Goal: Transaction & Acquisition: Purchase product/service

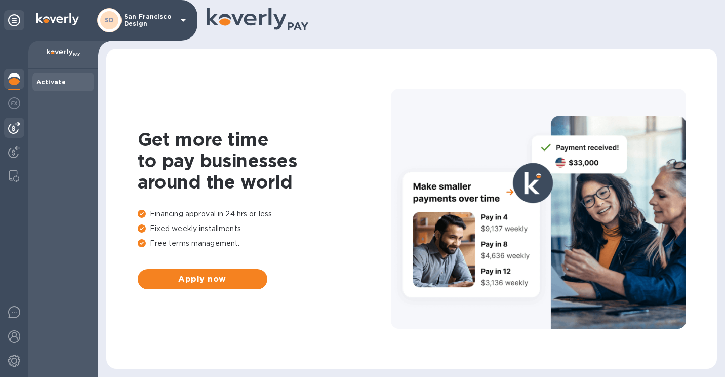
click at [18, 129] on img at bounding box center [14, 128] width 12 height 12
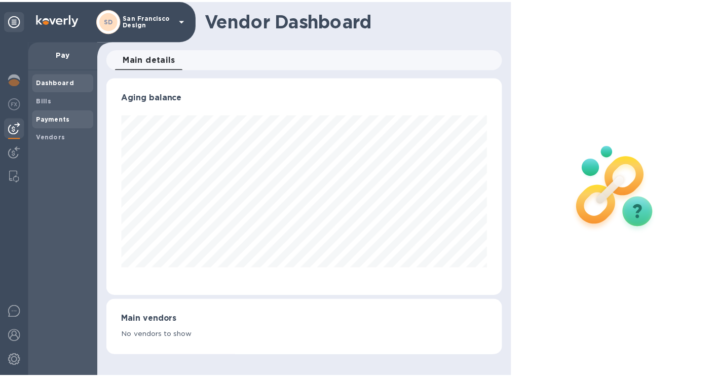
scroll to position [219, 400]
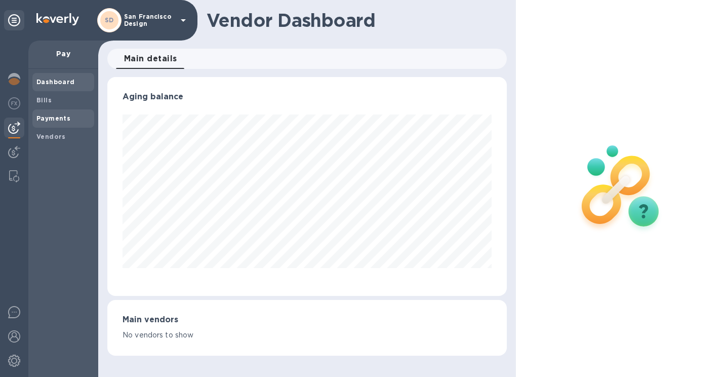
click at [62, 119] on b "Payments" at bounding box center [53, 118] width 34 height 8
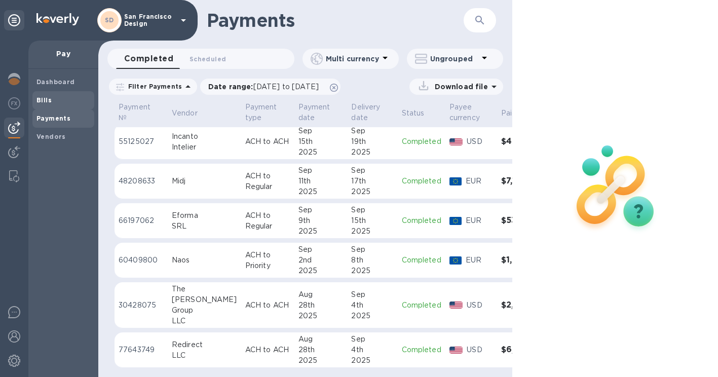
click at [68, 99] on span "Bills" at bounding box center [63, 100] width 54 height 10
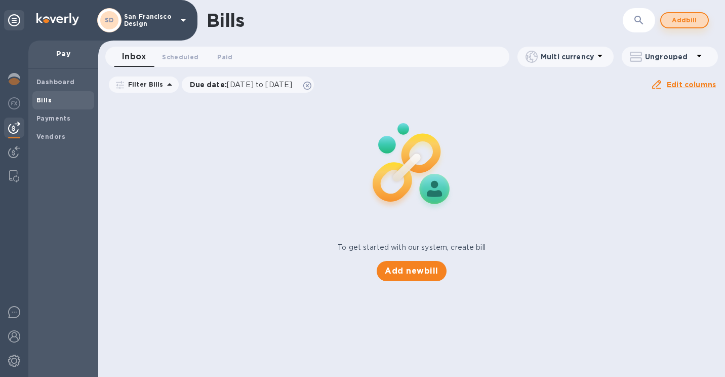
click at [687, 13] on button "Add bill" at bounding box center [684, 20] width 49 height 16
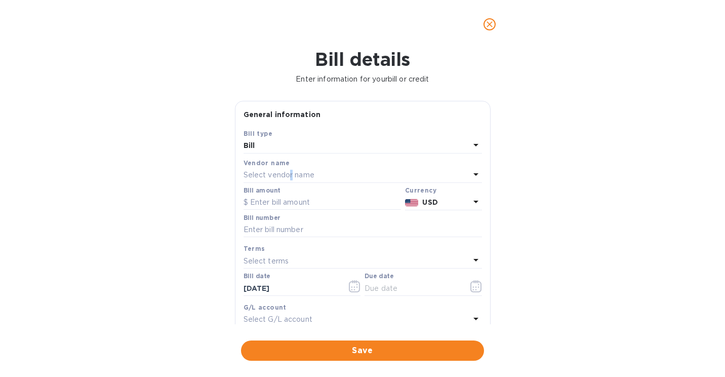
click at [292, 177] on p "Select vendor name" at bounding box center [279, 175] width 71 height 11
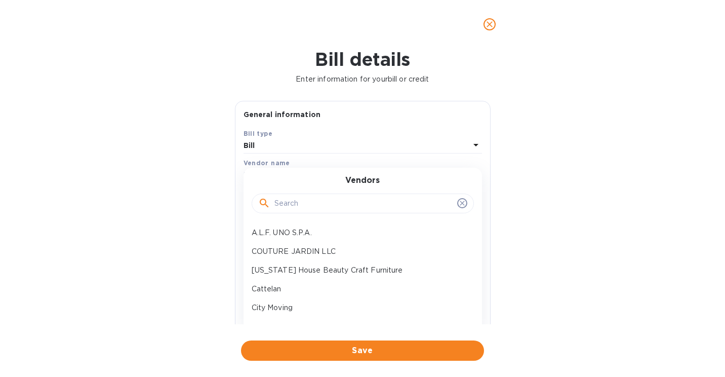
drag, startPoint x: 292, startPoint y: 177, endPoint x: 305, endPoint y: 206, distance: 31.9
click at [305, 206] on input "text" at bounding box center [363, 203] width 179 height 15
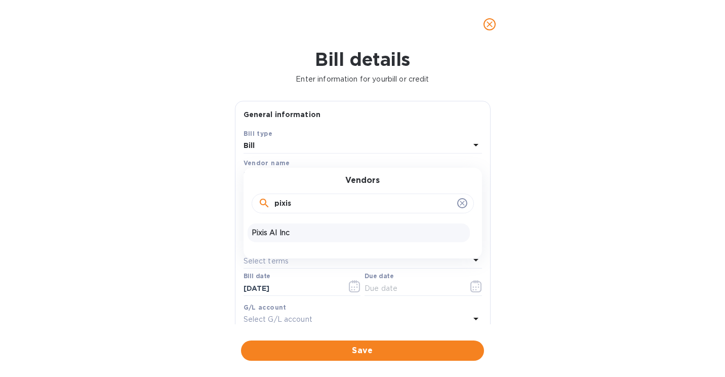
type input "pixis"
drag, startPoint x: 283, startPoint y: 234, endPoint x: 289, endPoint y: 229, distance: 7.5
click at [283, 234] on p "Pixis AI Inc" at bounding box center [359, 232] width 214 height 11
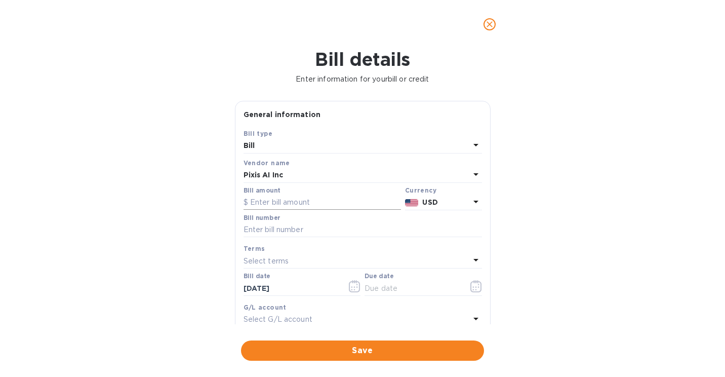
click at [296, 197] on input "text" at bounding box center [322, 202] width 157 height 15
type input "6,500"
click at [303, 221] on div "Bill number" at bounding box center [363, 225] width 238 height 23
click at [302, 230] on input "text" at bounding box center [363, 229] width 238 height 15
paste input "AIRO0552"
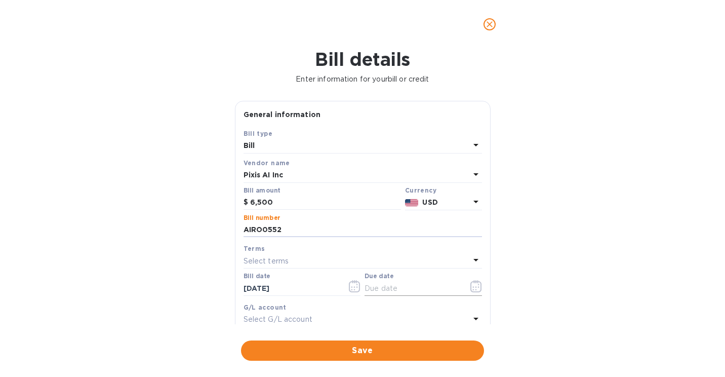
type input "AIRO0552"
click at [475, 286] on icon "button" at bounding box center [476, 286] width 12 height 12
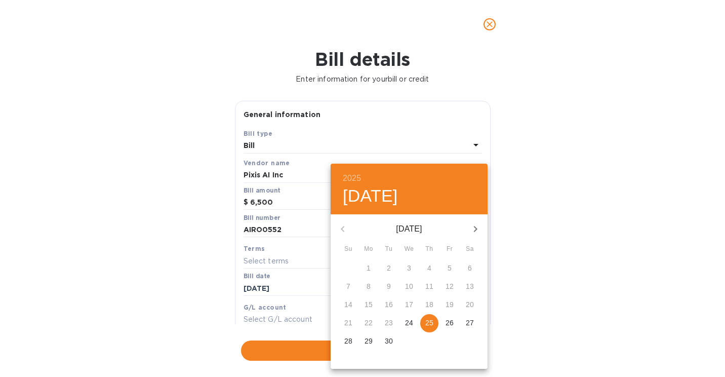
click at [432, 325] on p "25" at bounding box center [429, 322] width 8 height 10
type input "[DATE]"
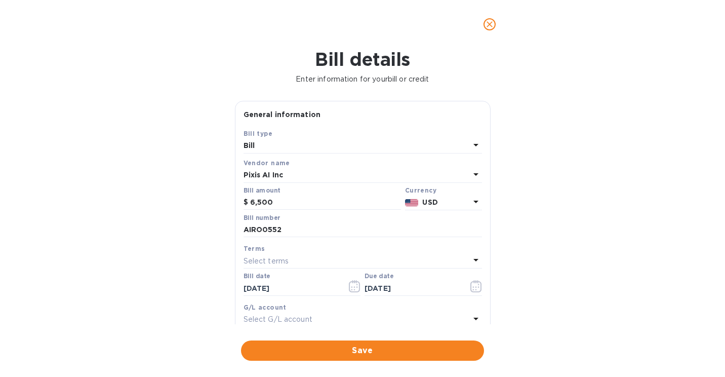
scroll to position [157, 0]
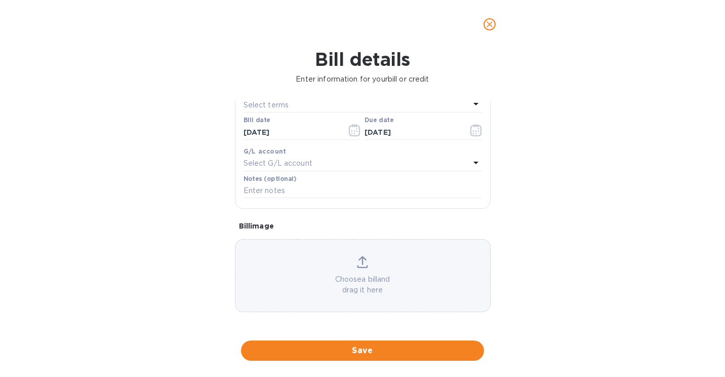
click at [374, 276] on p "Choose a bill and drag it here" at bounding box center [362, 284] width 255 height 21
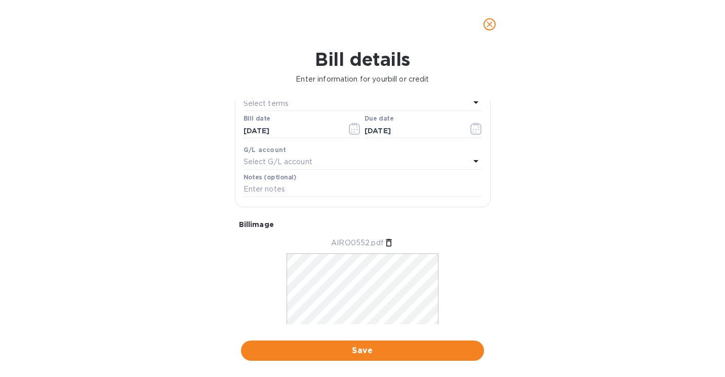
click at [369, 351] on span "Save" at bounding box center [362, 350] width 227 height 12
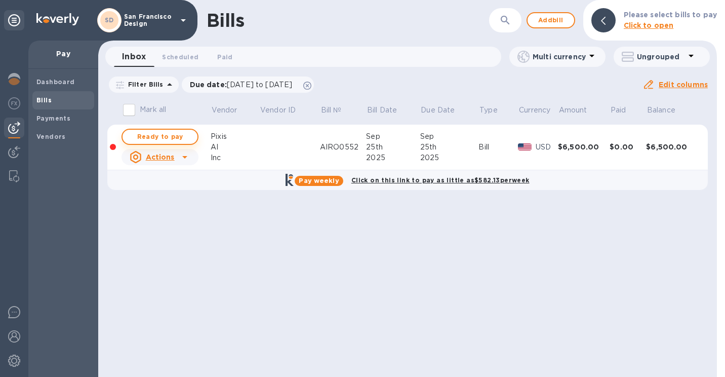
click at [155, 139] on span "Ready to pay" at bounding box center [160, 137] width 59 height 12
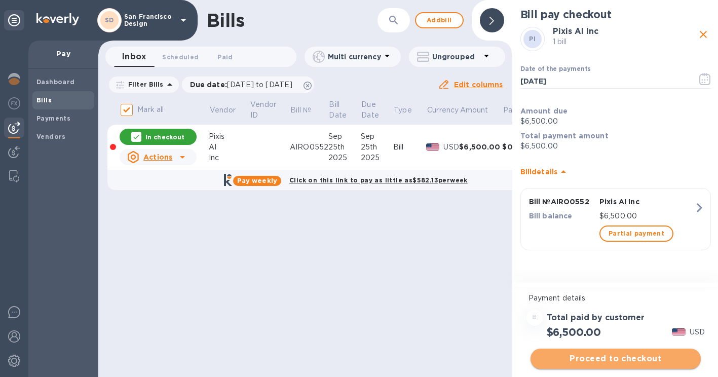
click at [566, 355] on span "Proceed to checkout" at bounding box center [615, 358] width 154 height 12
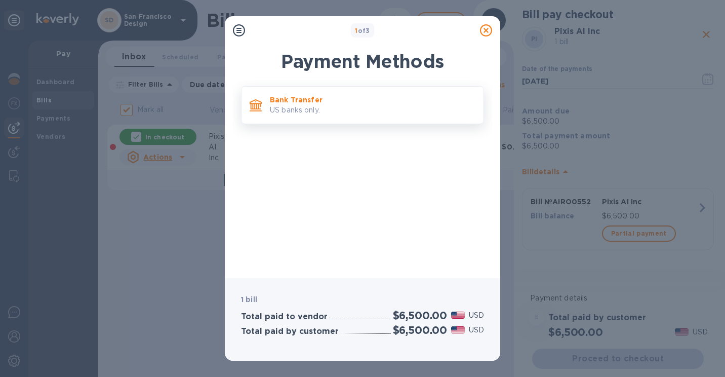
click at [337, 103] on p "Bank Transfer" at bounding box center [373, 100] width 206 height 10
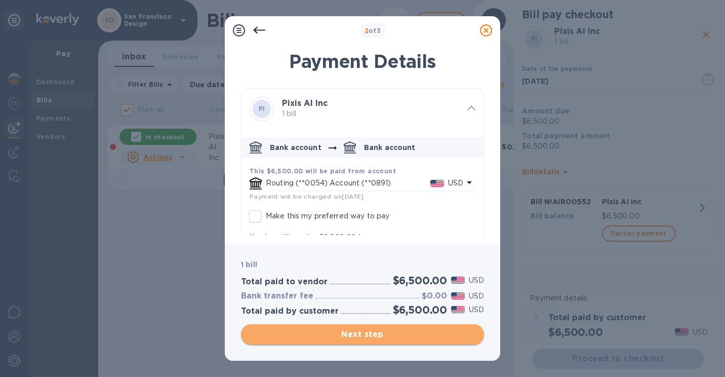
click at [392, 331] on span "Next step" at bounding box center [362, 334] width 227 height 12
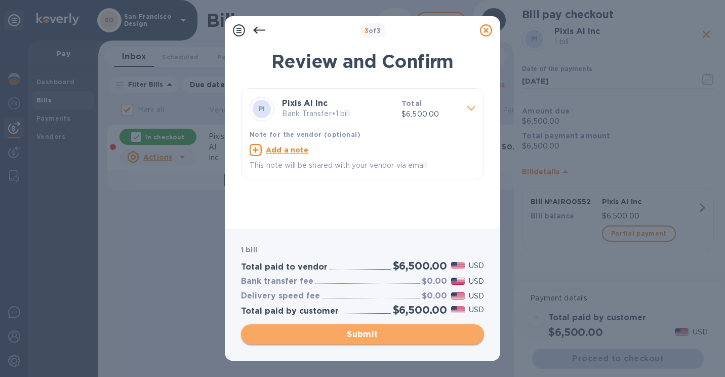
click at [392, 332] on span "Submit" at bounding box center [362, 334] width 227 height 12
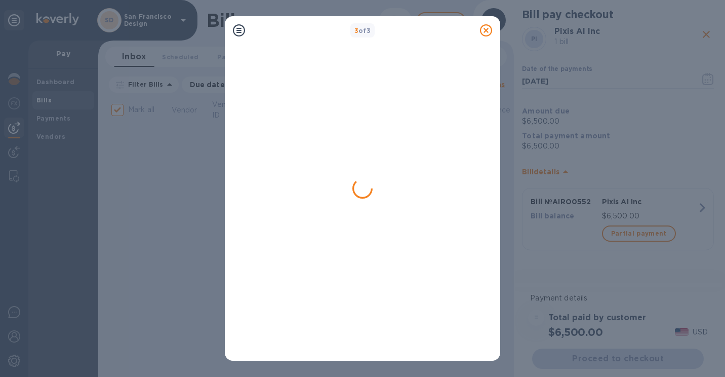
checkbox input "false"
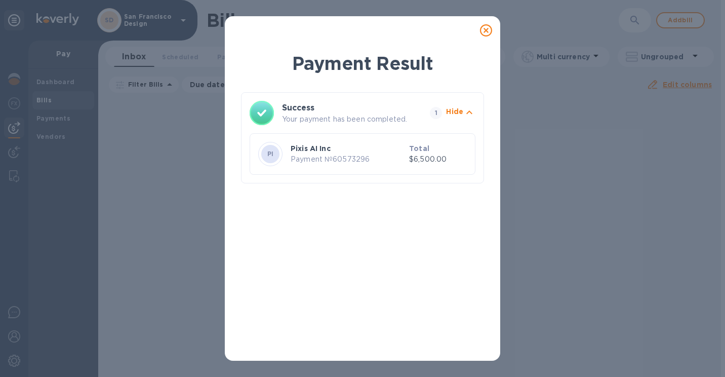
click at [487, 27] on icon at bounding box center [486, 30] width 12 height 12
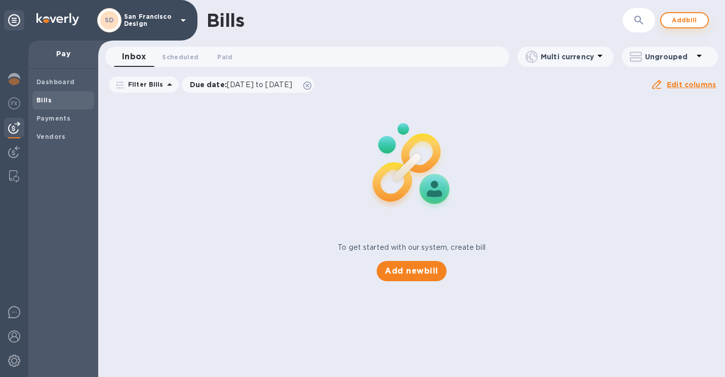
click at [674, 16] on span "Add bill" at bounding box center [684, 20] width 30 height 12
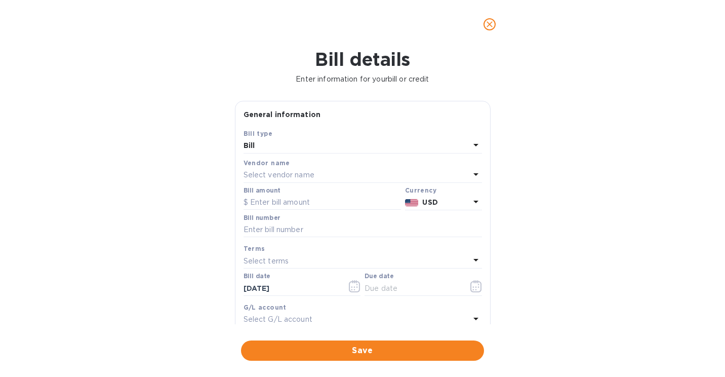
click at [305, 173] on p "Select vendor name" at bounding box center [279, 175] width 71 height 11
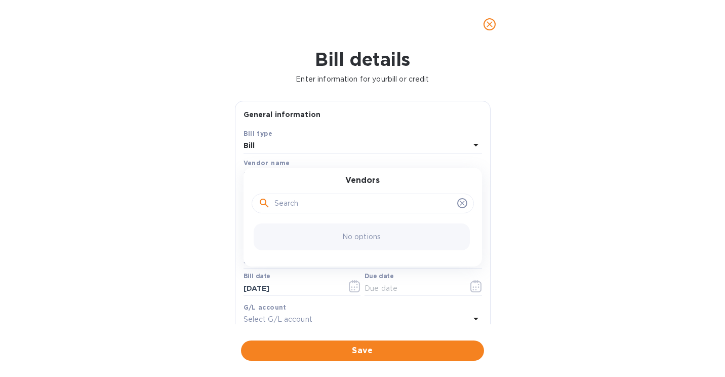
click at [291, 201] on input "text" at bounding box center [363, 203] width 179 height 15
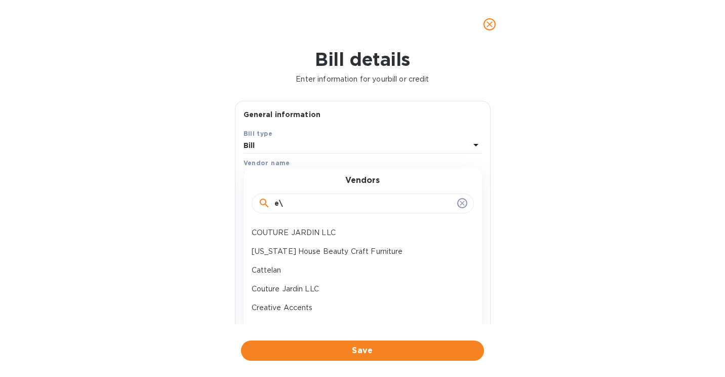
type input "e"
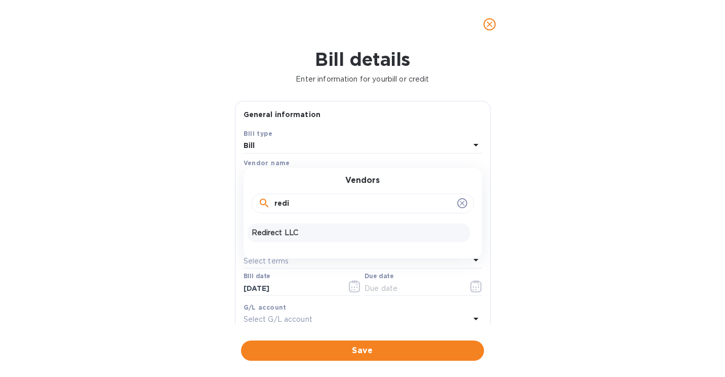
type input "redi"
click at [301, 227] on div "Redirect LLC" at bounding box center [359, 232] width 222 height 19
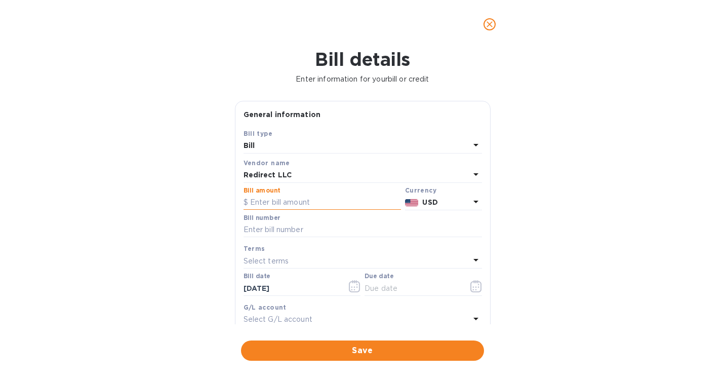
click at [268, 210] on input "text" at bounding box center [322, 202] width 157 height 15
type input "3,000"
paste input "16210-5"
type input "16210-5"
drag, startPoint x: 460, startPoint y: 278, endPoint x: 466, endPoint y: 282, distance: 6.6
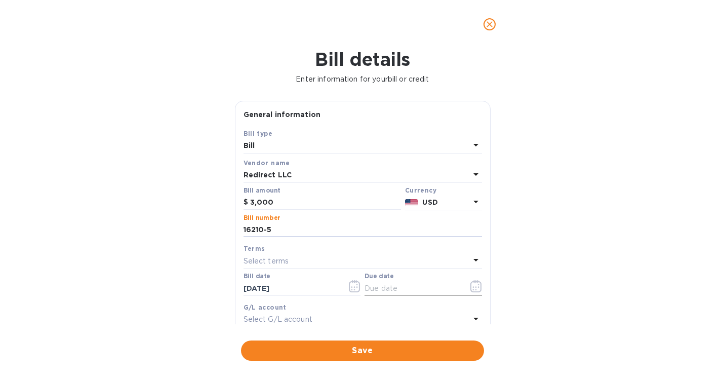
click at [462, 279] on div "Due date" at bounding box center [423, 283] width 117 height 23
click at [472, 287] on icon "button" at bounding box center [476, 286] width 12 height 12
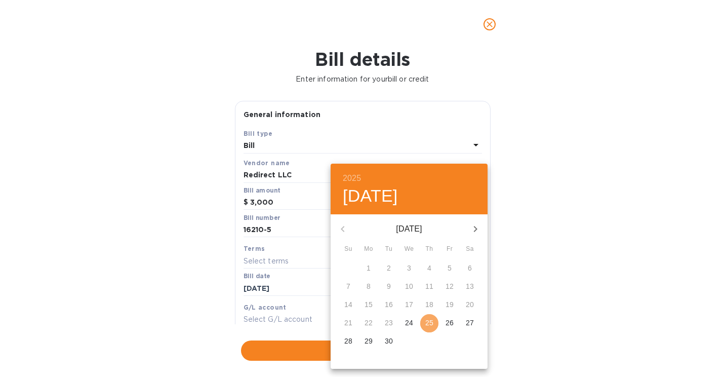
click at [423, 320] on span "25" at bounding box center [429, 322] width 18 height 10
type input "[DATE]"
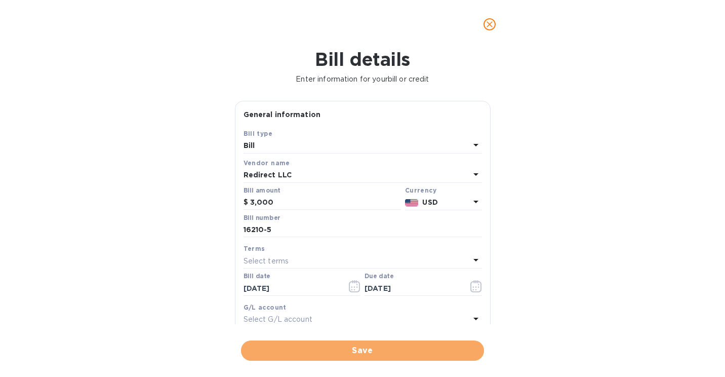
click at [422, 354] on span "Save" at bounding box center [362, 350] width 227 height 12
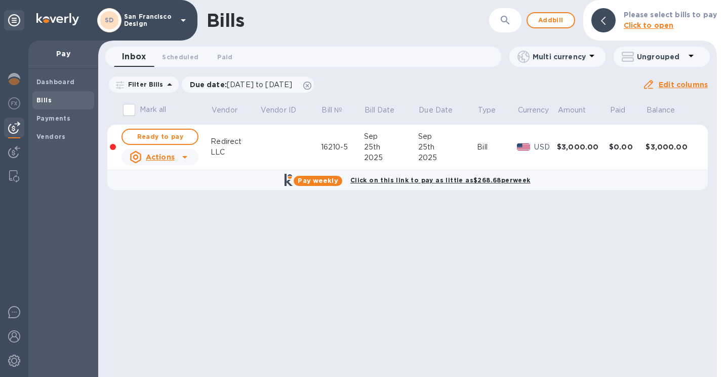
click at [150, 138] on span "Ready to pay" at bounding box center [160, 137] width 59 height 12
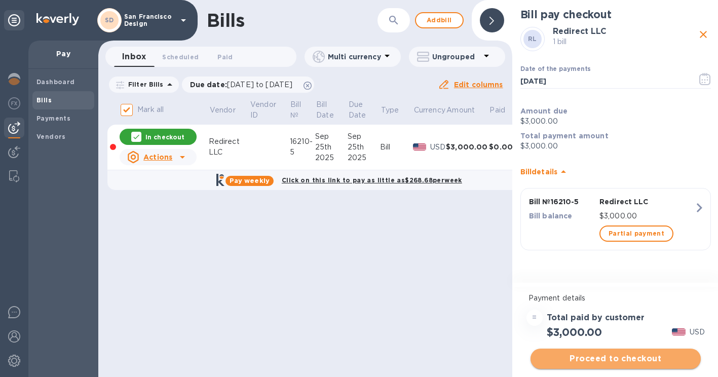
click at [570, 355] on span "Proceed to checkout" at bounding box center [615, 358] width 154 height 12
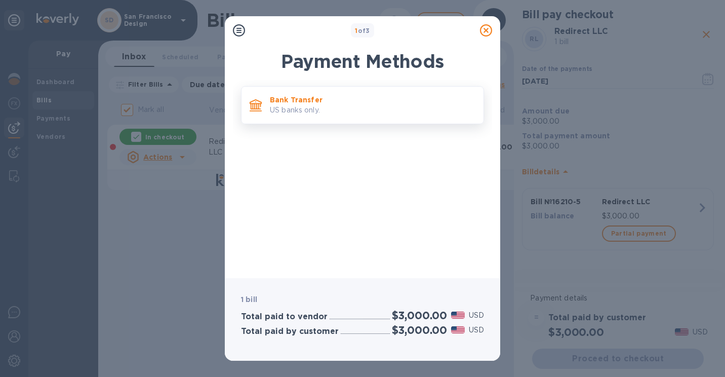
click at [302, 98] on p "Bank Transfer" at bounding box center [373, 100] width 206 height 10
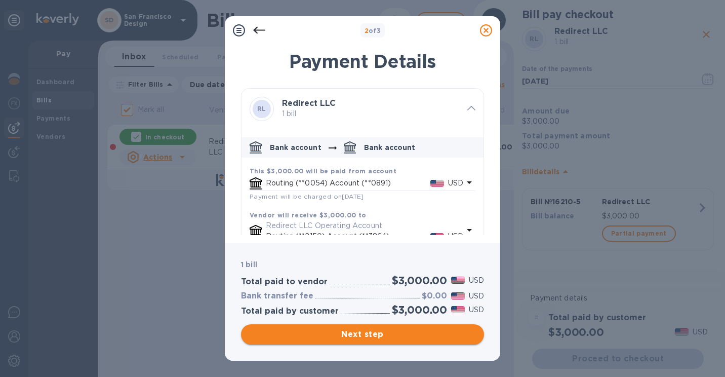
click at [389, 338] on span "Next step" at bounding box center [362, 334] width 227 height 12
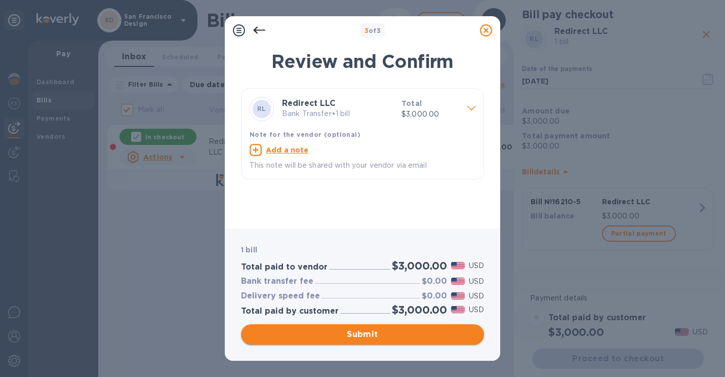
click at [389, 338] on span "Submit" at bounding box center [362, 334] width 227 height 12
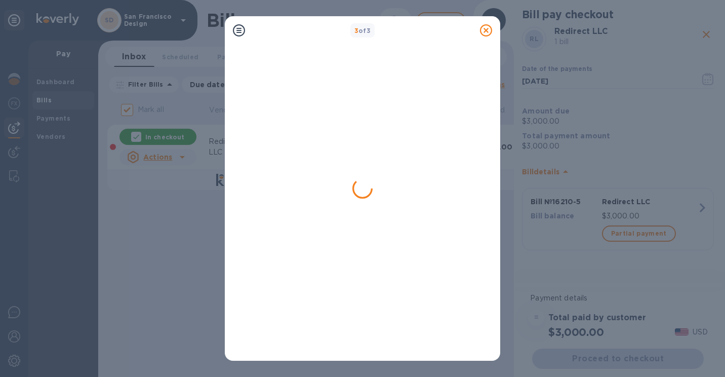
checkbox input "false"
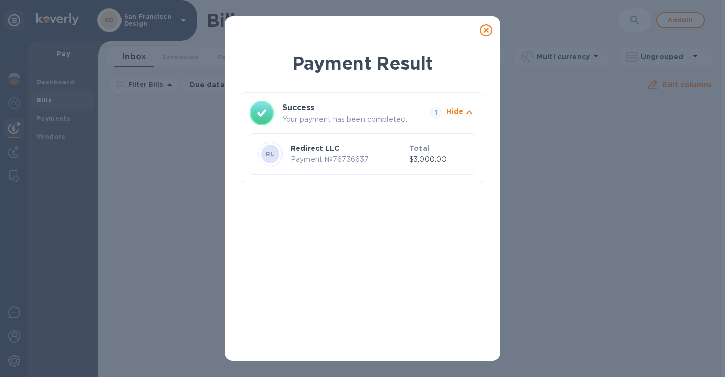
click at [486, 34] on icon at bounding box center [486, 30] width 12 height 12
